Goal: Check status: Check status

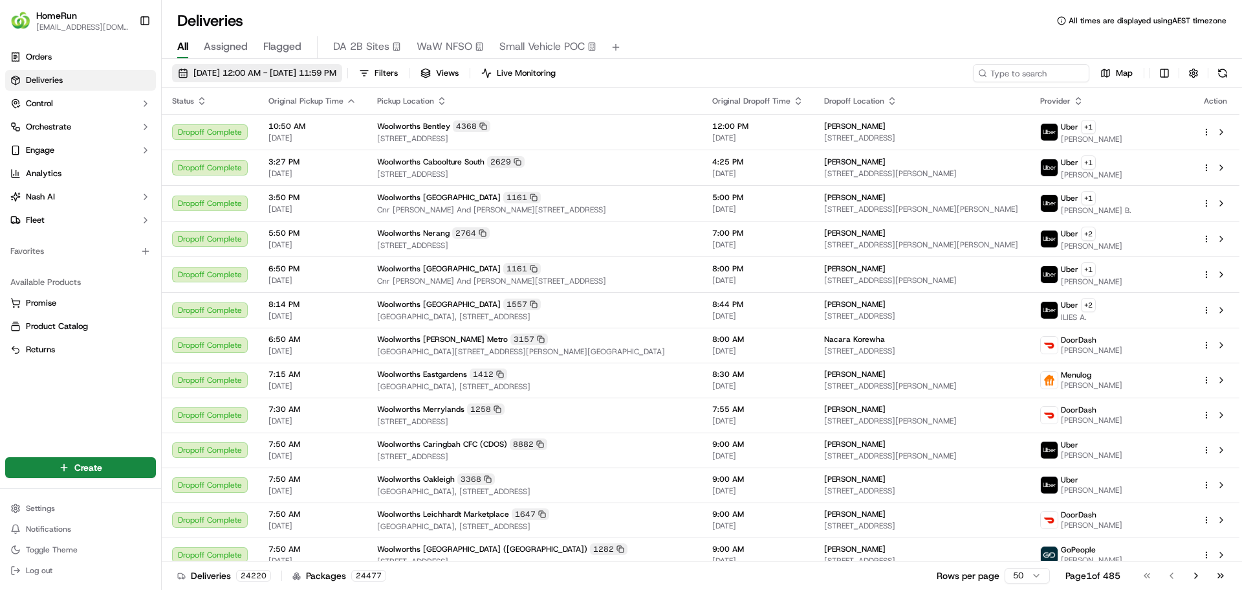
click at [294, 71] on span "[DATE] 12:00 AM - [DATE] 11:59 PM" at bounding box center [264, 73] width 143 height 12
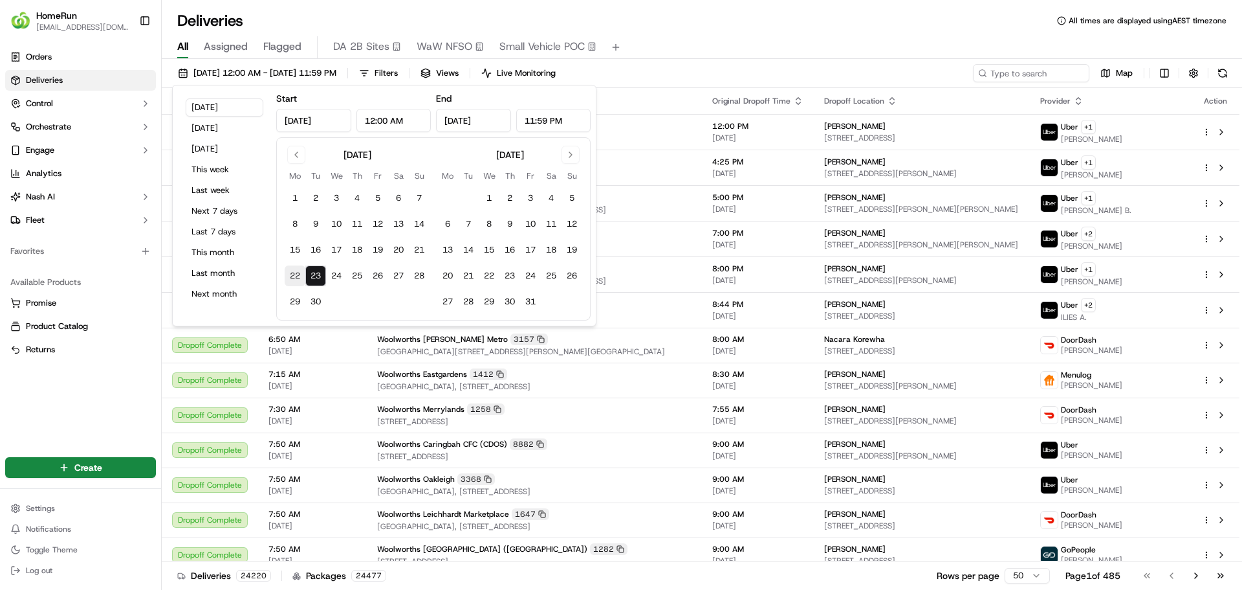
click at [296, 278] on button "22" at bounding box center [295, 275] width 21 height 21
type input "[DATE]"
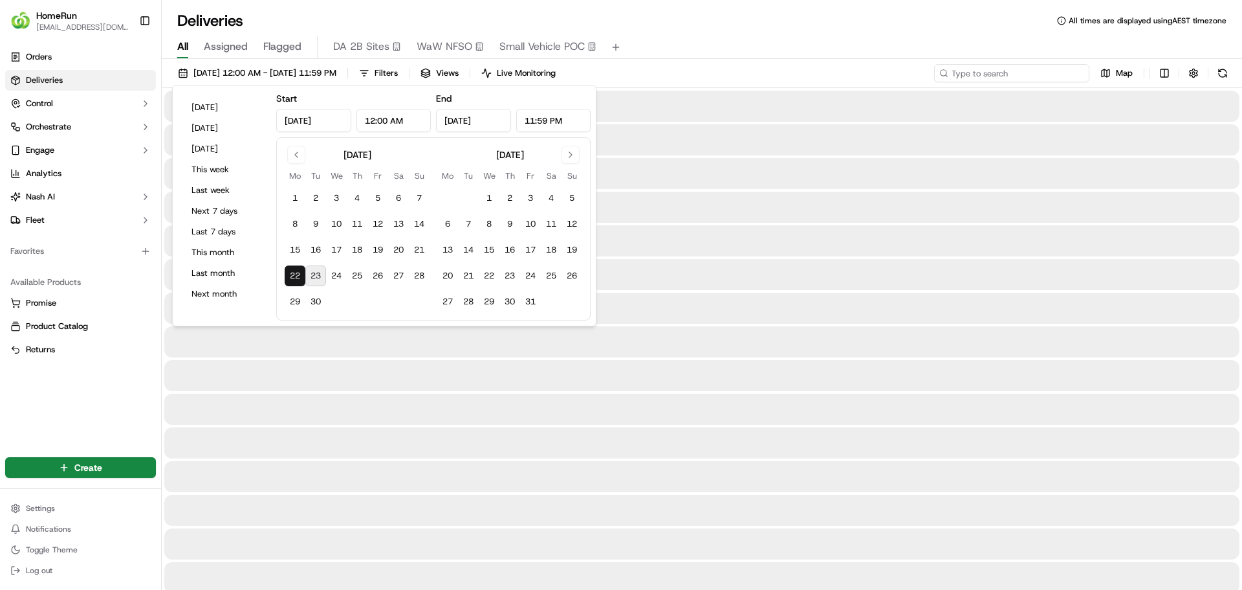
click at [1034, 76] on input at bounding box center [1011, 73] width 155 height 18
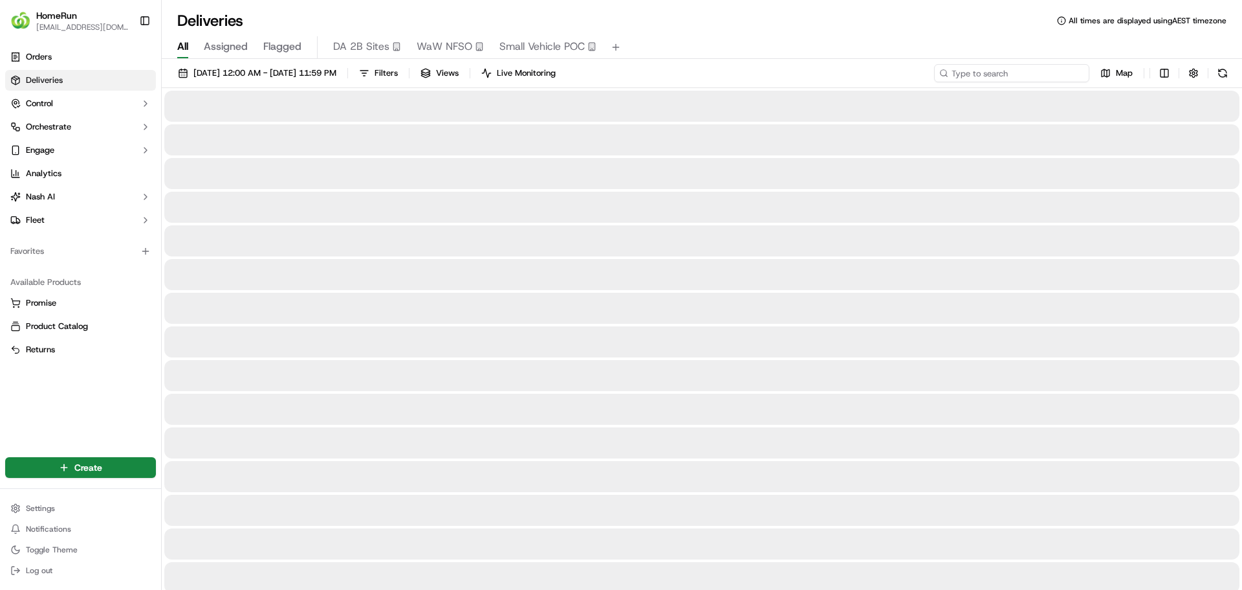
paste input "270608344"
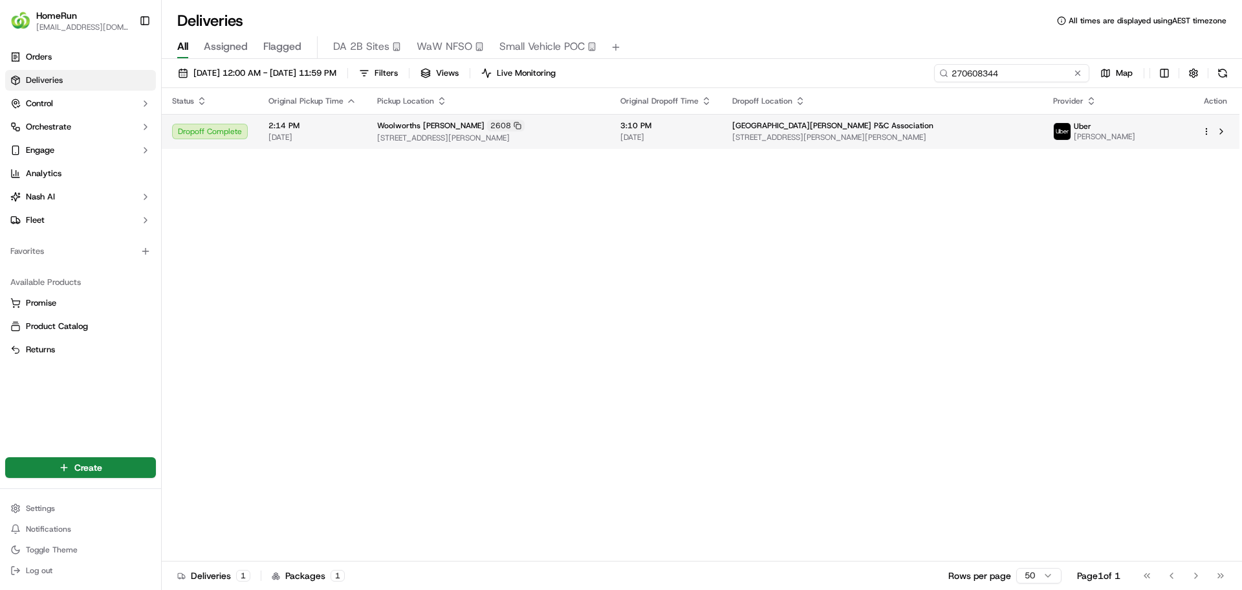
type input "270608344"
click at [334, 133] on span "[DATE]" at bounding box center [313, 137] width 88 height 10
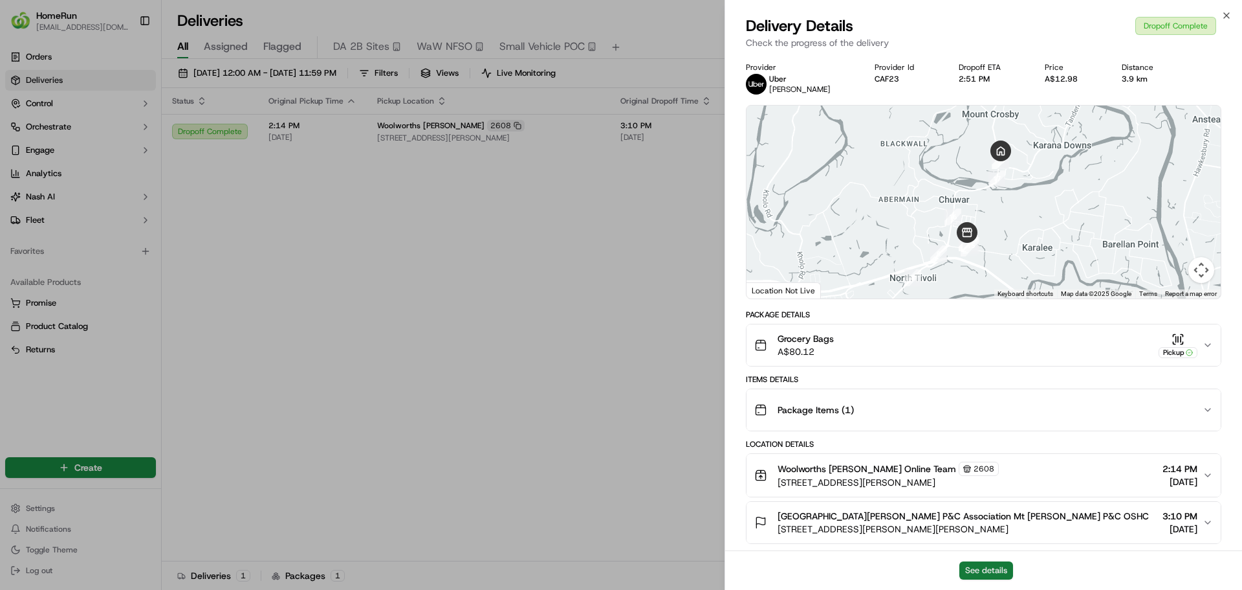
click at [1010, 568] on button "See details" at bounding box center [987, 570] width 54 height 18
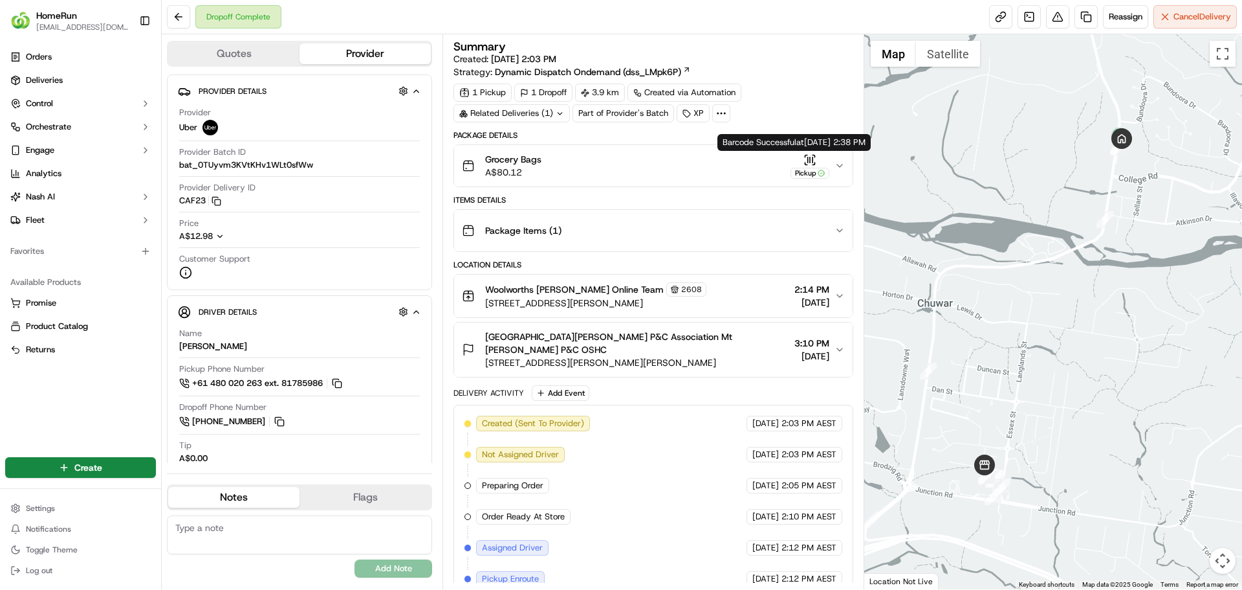
click at [833, 162] on div "Grocery Bags A$80.12 Pickup" at bounding box center [648, 166] width 372 height 26
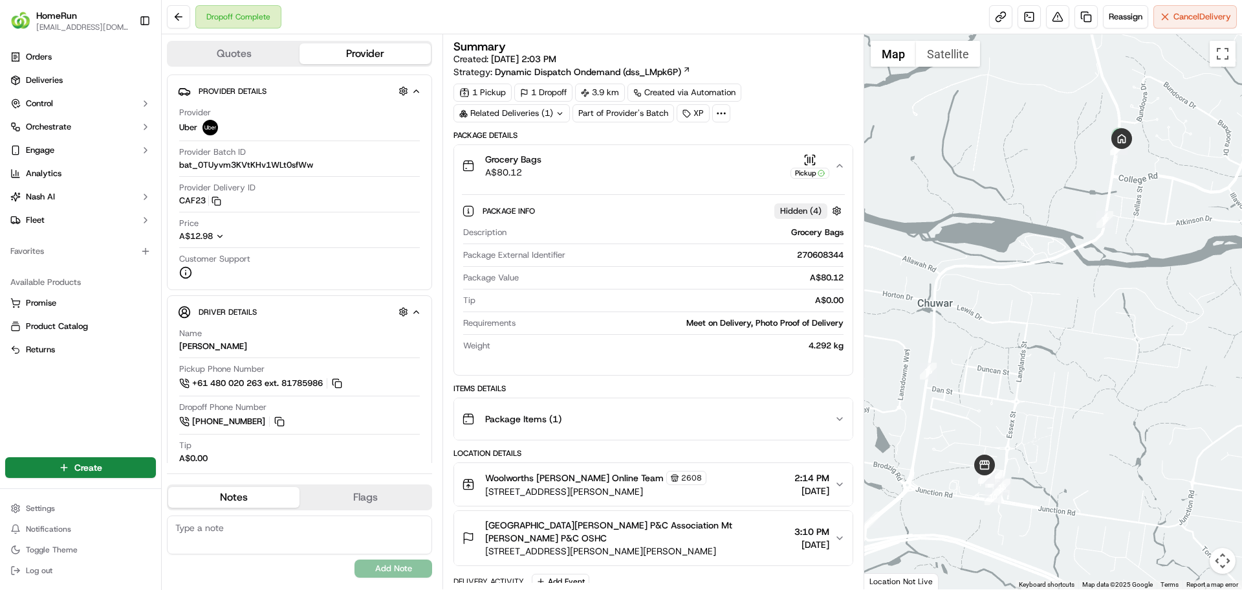
click at [834, 167] on div "Grocery Bags A$80.12 Pickup" at bounding box center [648, 166] width 372 height 26
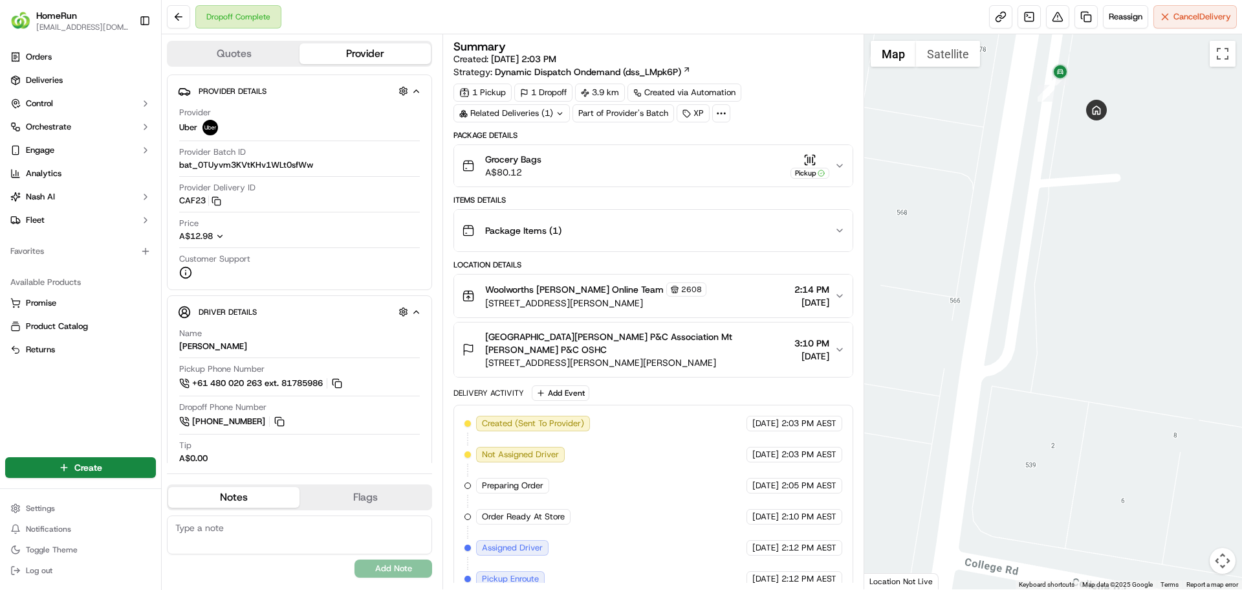
drag, startPoint x: 1090, startPoint y: 106, endPoint x: 1085, endPoint y: 131, distance: 25.3
click at [1086, 131] on div at bounding box center [1054, 311] width 379 height 555
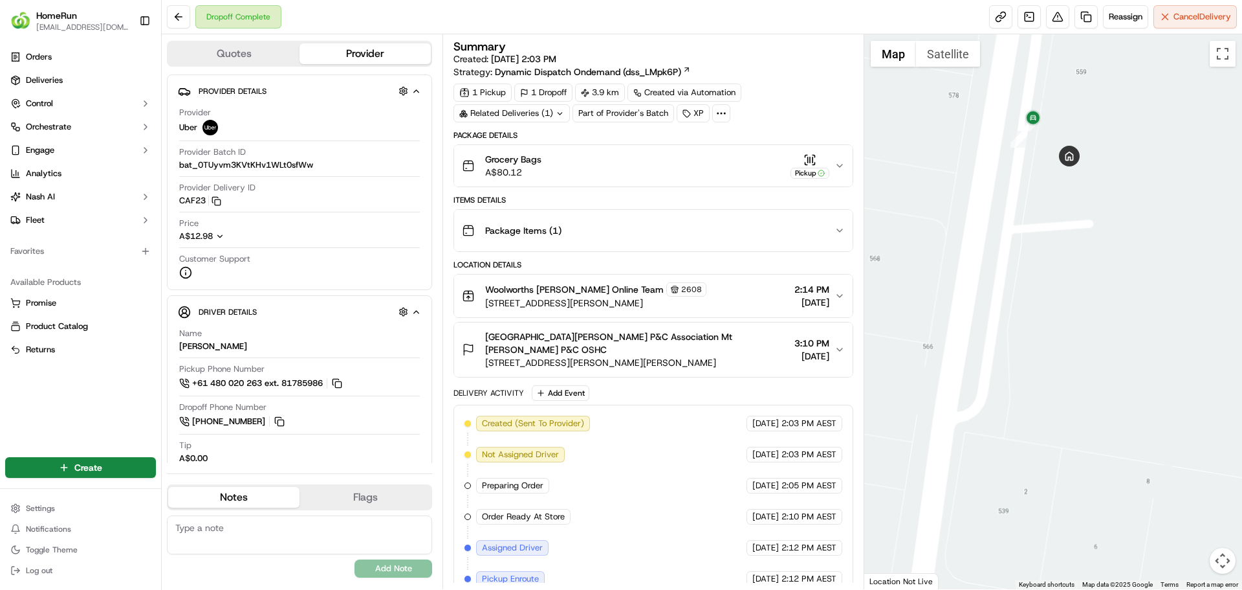
drag, startPoint x: 1073, startPoint y: 134, endPoint x: 1050, endPoint y: 193, distance: 63.3
click at [1050, 193] on div at bounding box center [1054, 311] width 379 height 555
